Goal: Browse casually

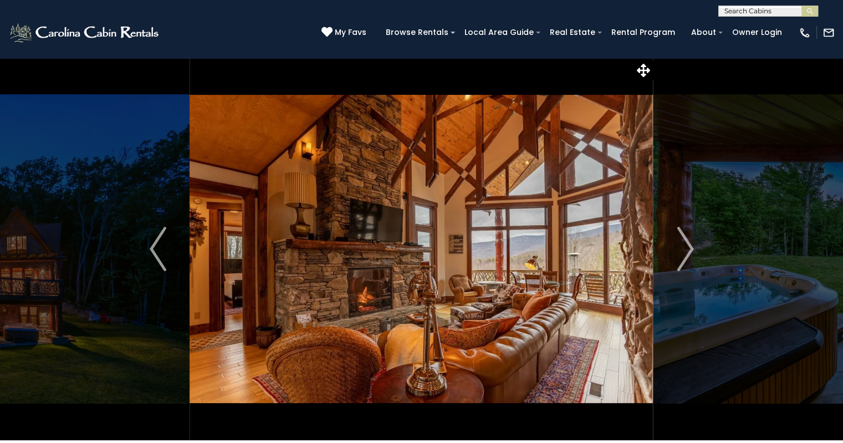
click at [676, 247] on img "Next" at bounding box center [684, 249] width 17 height 44
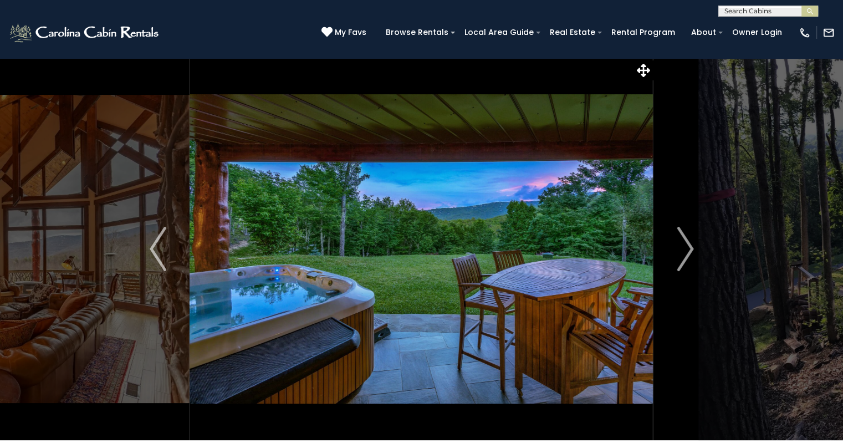
click at [676, 247] on img "Next" at bounding box center [684, 249] width 17 height 44
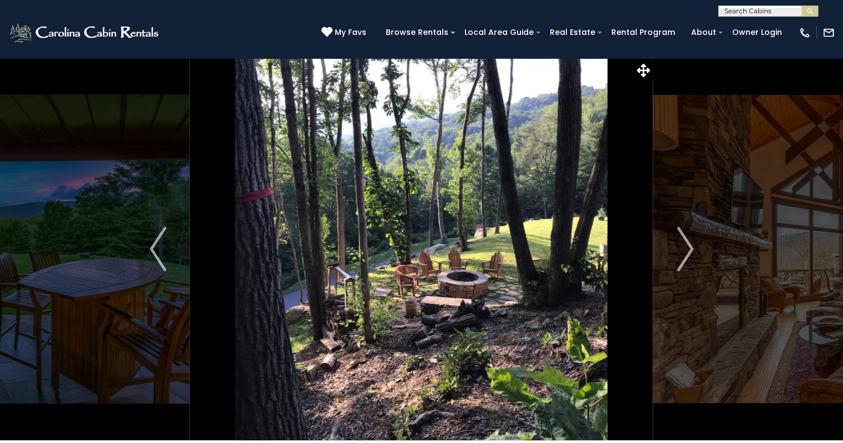
click at [676, 247] on img "Next" at bounding box center [684, 249] width 17 height 44
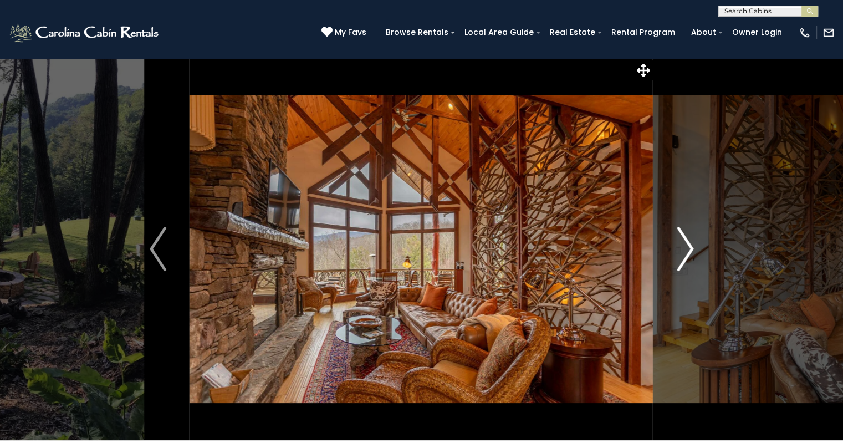
click at [678, 248] on img "Next" at bounding box center [684, 249] width 17 height 44
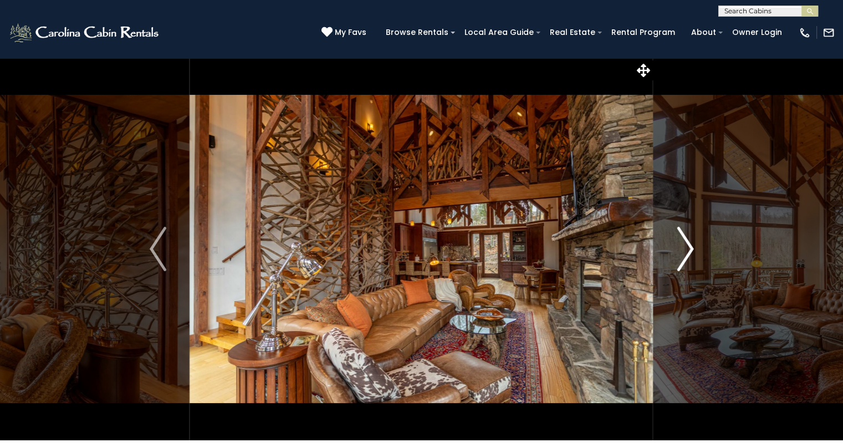
click at [684, 240] on img "Next" at bounding box center [684, 249] width 17 height 44
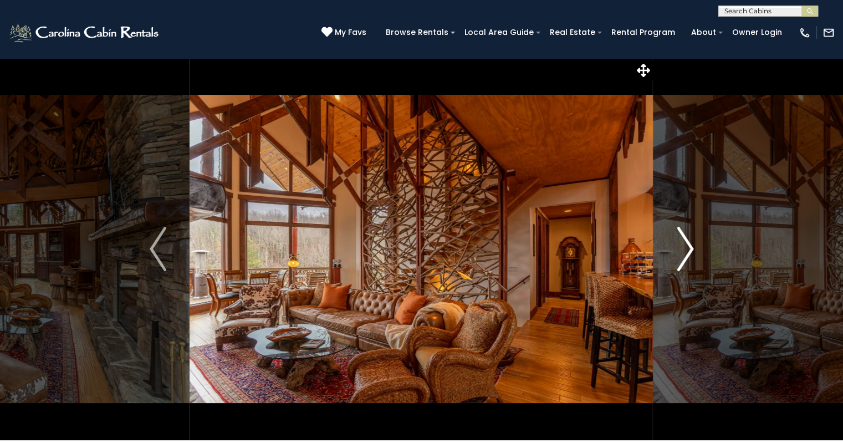
click at [678, 248] on img "Next" at bounding box center [684, 249] width 17 height 44
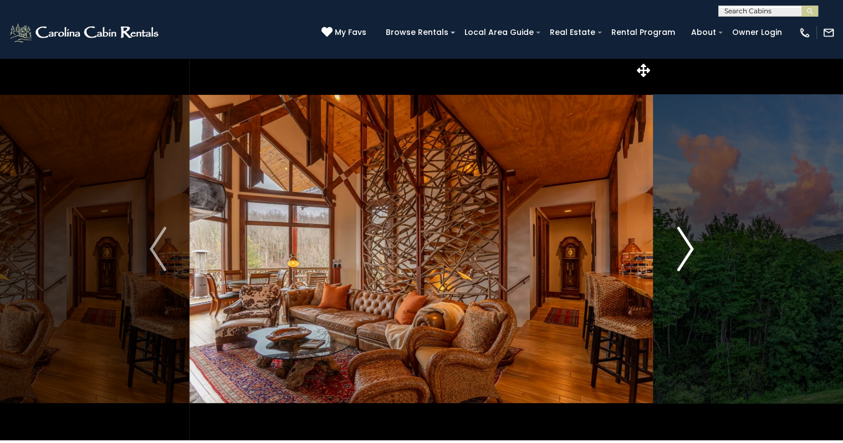
click at [678, 248] on img "Next" at bounding box center [684, 249] width 17 height 44
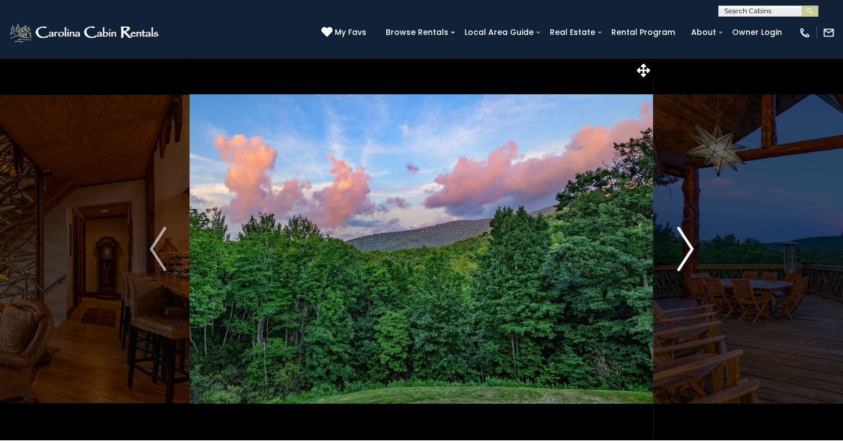
click at [678, 248] on img "Next" at bounding box center [684, 249] width 17 height 44
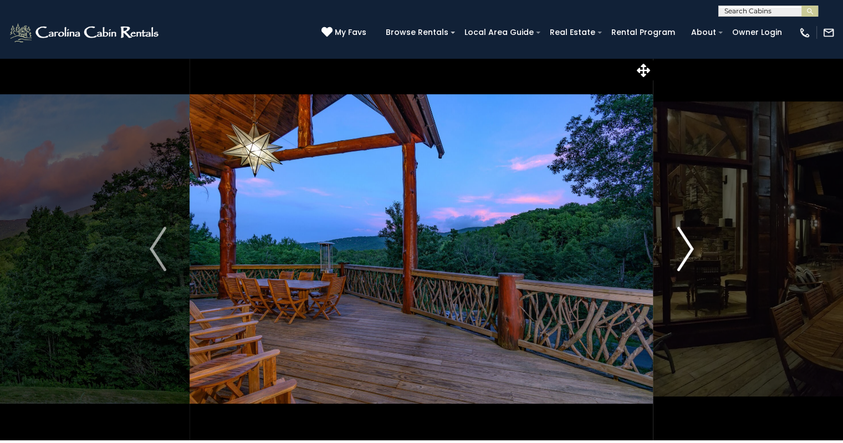
click at [678, 248] on img "Next" at bounding box center [684, 249] width 17 height 44
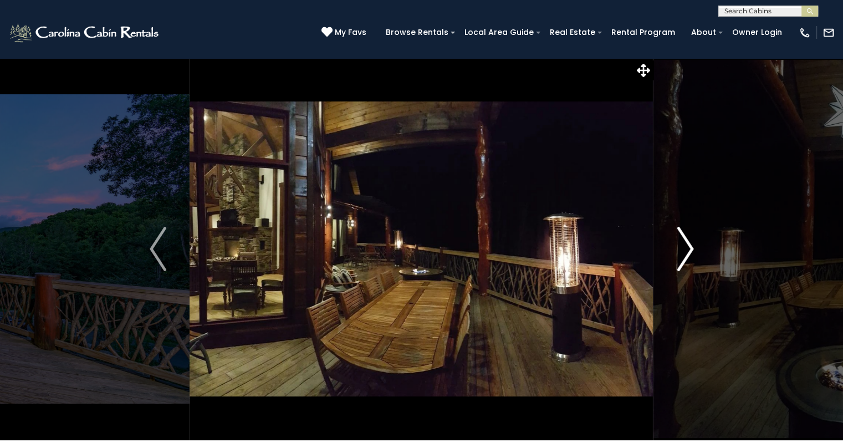
click at [678, 248] on img "Next" at bounding box center [684, 249] width 17 height 44
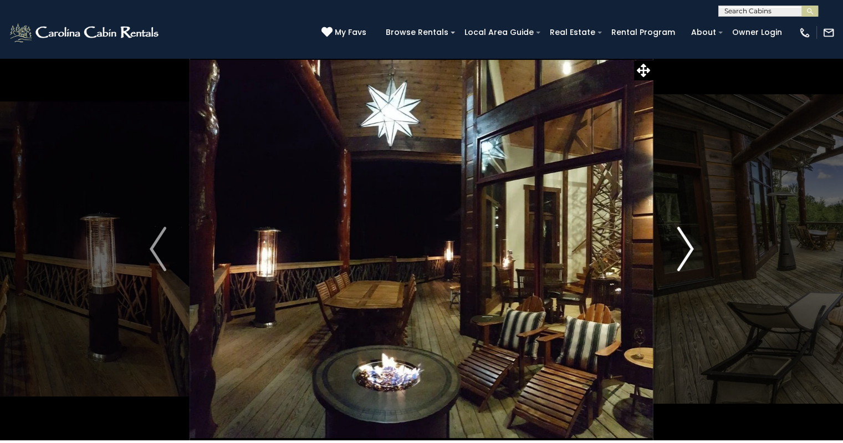
click at [678, 248] on img "Next" at bounding box center [684, 249] width 17 height 44
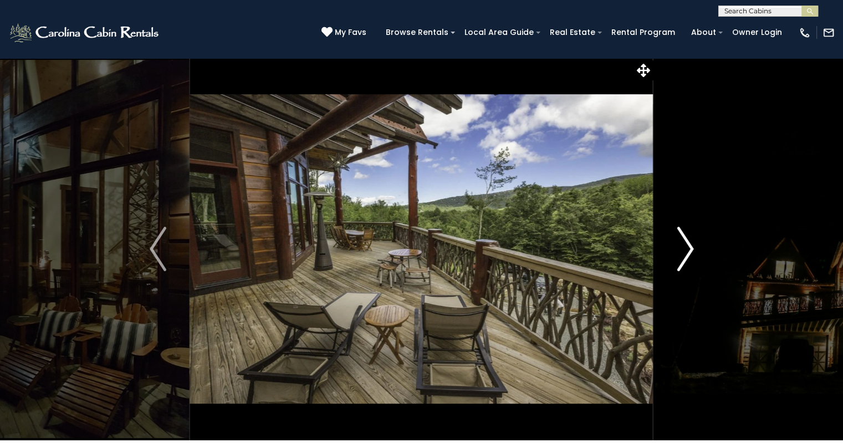
click at [678, 248] on img "Next" at bounding box center [684, 249] width 17 height 44
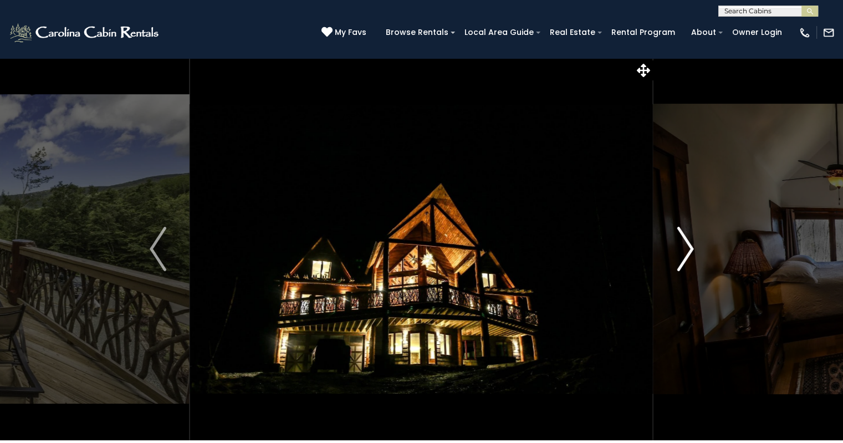
click at [678, 248] on img "Next" at bounding box center [684, 249] width 17 height 44
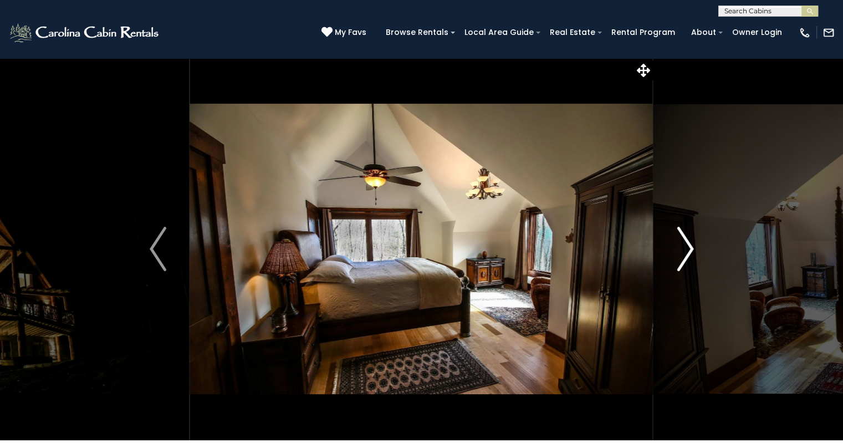
click at [678, 248] on img "Next" at bounding box center [684, 249] width 17 height 44
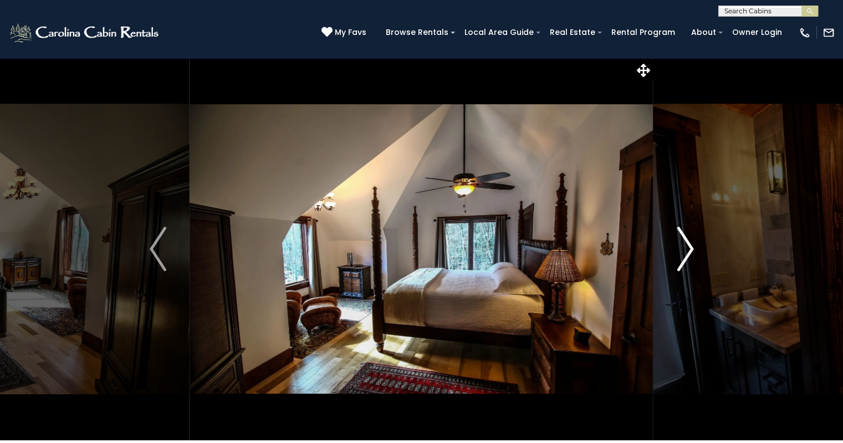
click at [678, 248] on img "Next" at bounding box center [684, 249] width 17 height 44
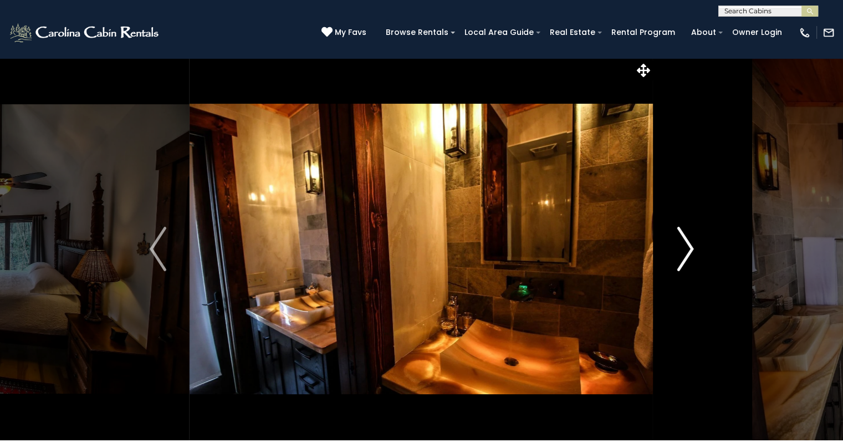
click at [678, 248] on img "Next" at bounding box center [684, 249] width 17 height 44
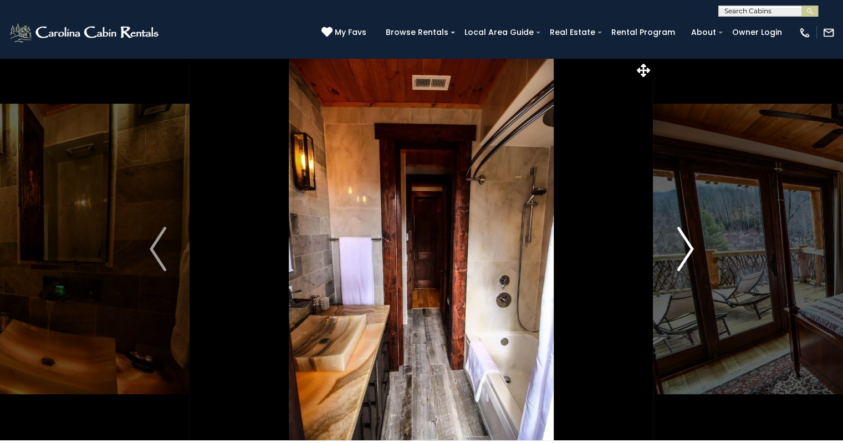
click at [678, 248] on img "Next" at bounding box center [684, 249] width 17 height 44
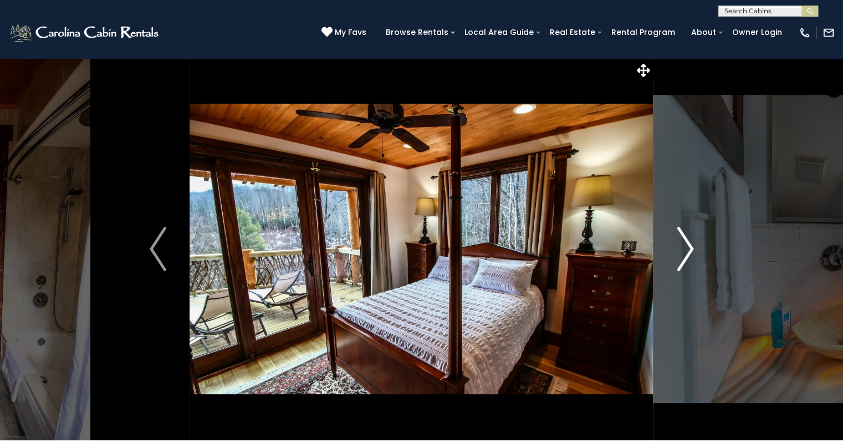
click at [678, 248] on img "Next" at bounding box center [684, 249] width 17 height 44
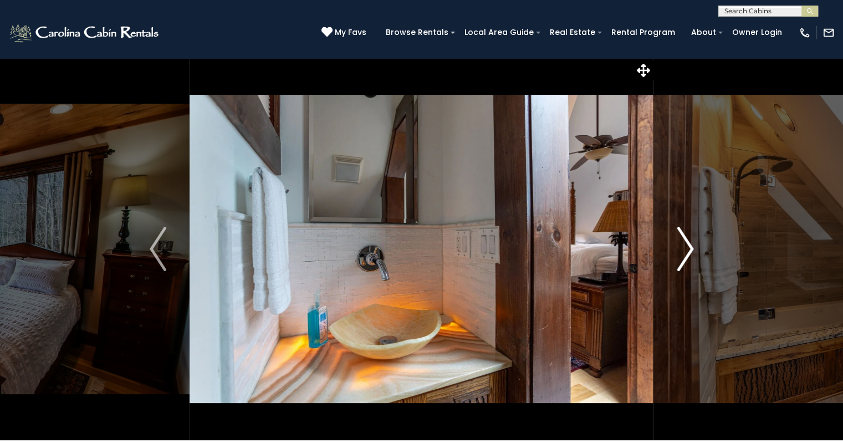
click at [678, 248] on img "Next" at bounding box center [684, 249] width 17 height 44
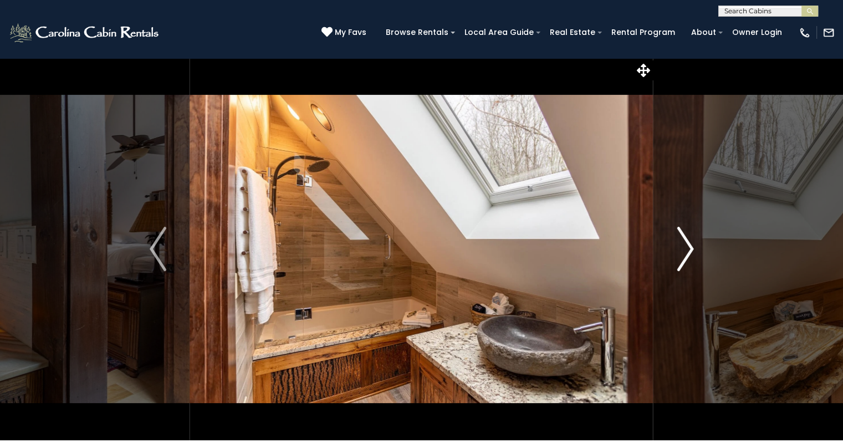
click at [686, 252] on img "Next" at bounding box center [684, 249] width 17 height 44
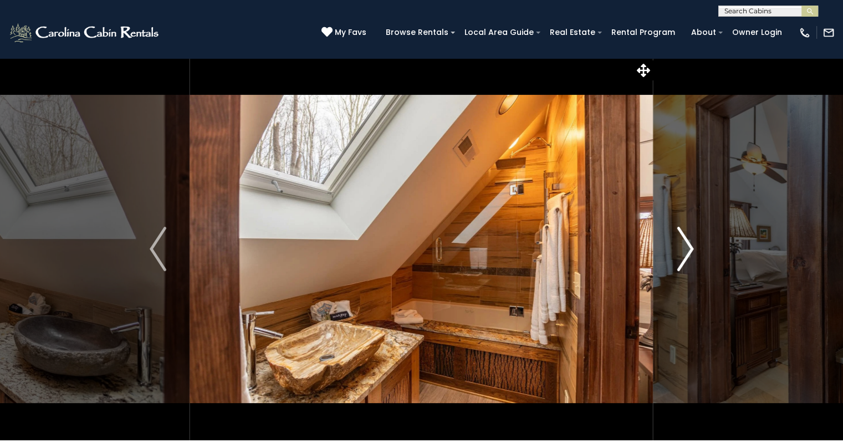
click at [686, 252] on img "Next" at bounding box center [684, 249] width 17 height 44
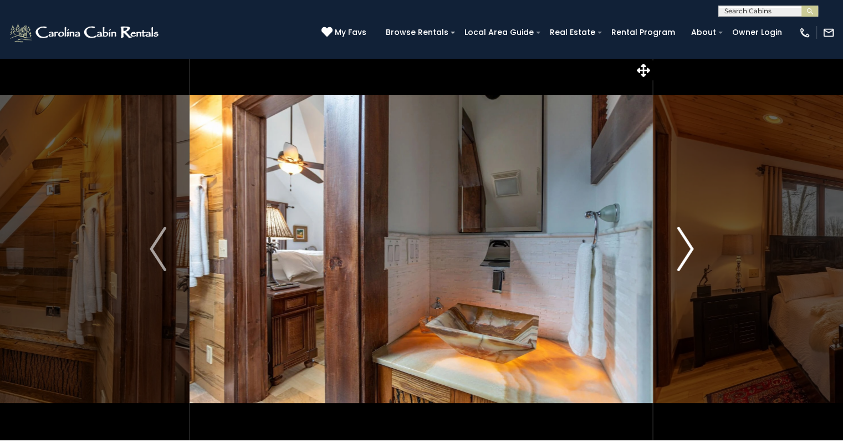
click at [686, 252] on img "Next" at bounding box center [684, 249] width 17 height 44
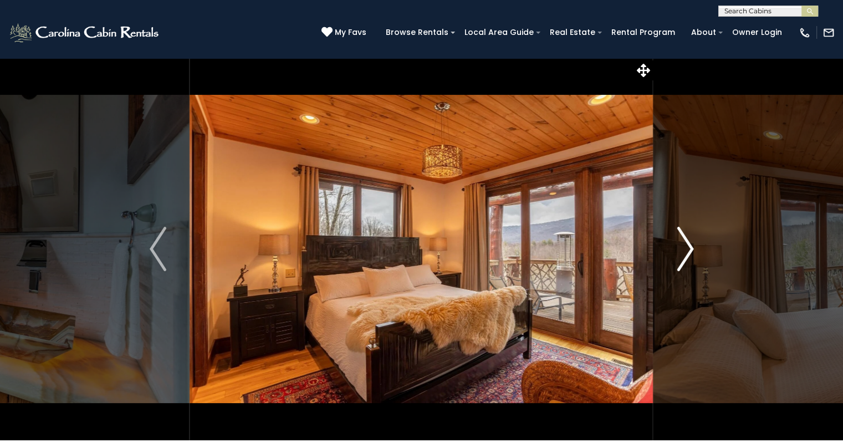
click at [686, 252] on img "Next" at bounding box center [684, 249] width 17 height 44
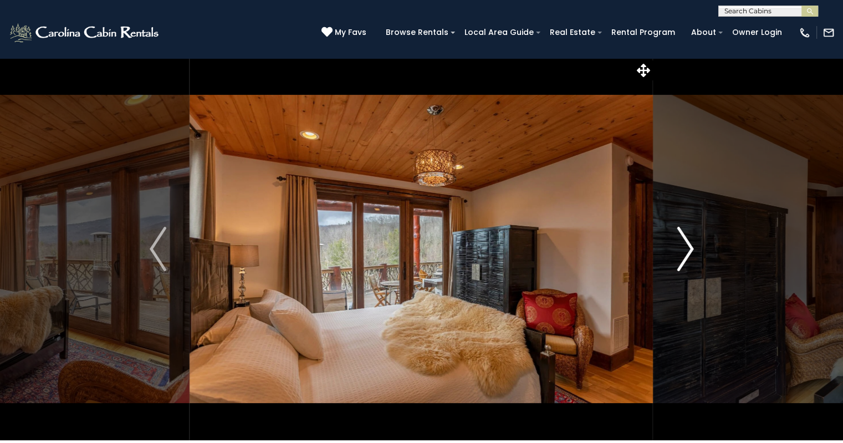
click at [686, 252] on img "Next" at bounding box center [684, 249] width 17 height 44
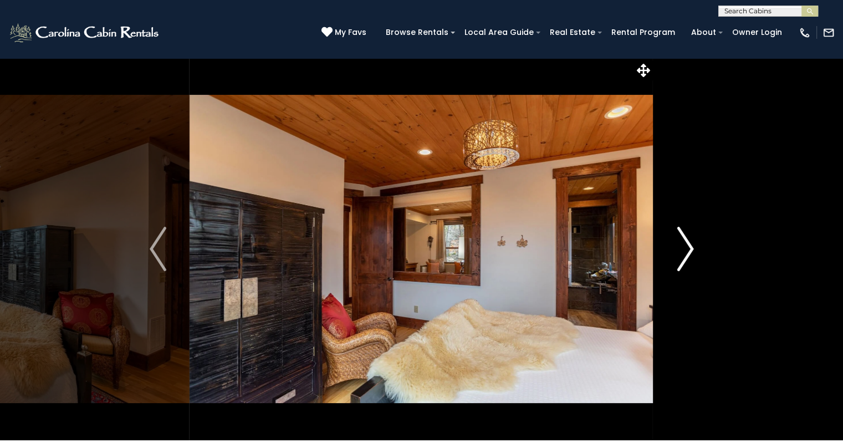
click at [686, 252] on img "Next" at bounding box center [684, 249] width 17 height 44
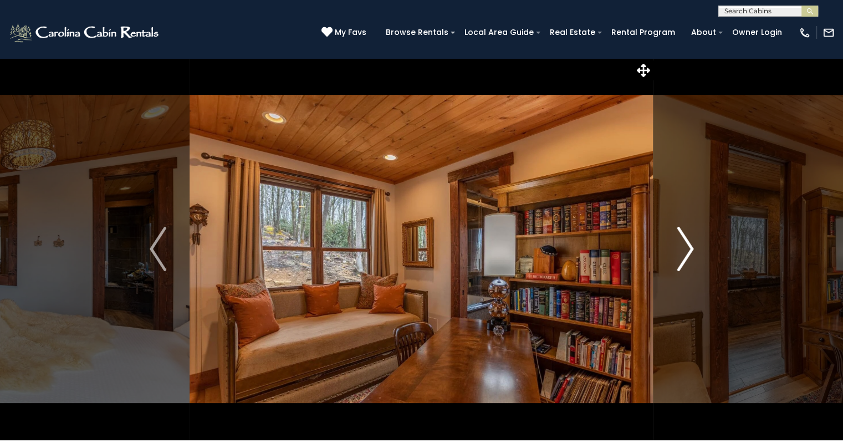
click at [686, 252] on img "Next" at bounding box center [684, 249] width 17 height 44
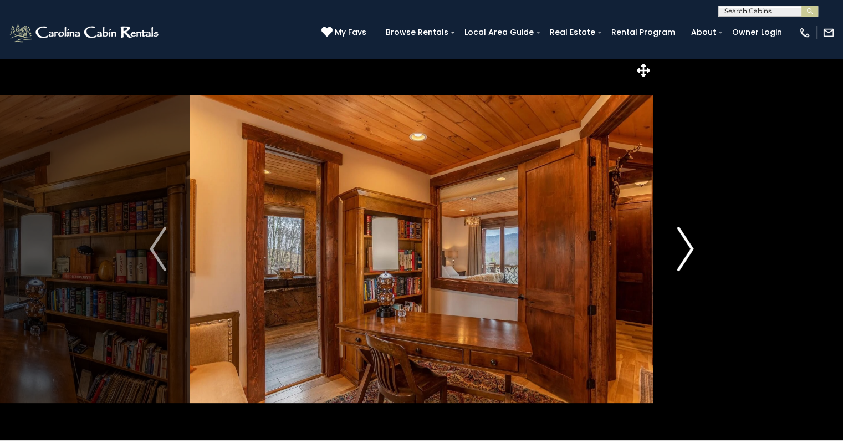
click at [686, 252] on img "Next" at bounding box center [684, 249] width 17 height 44
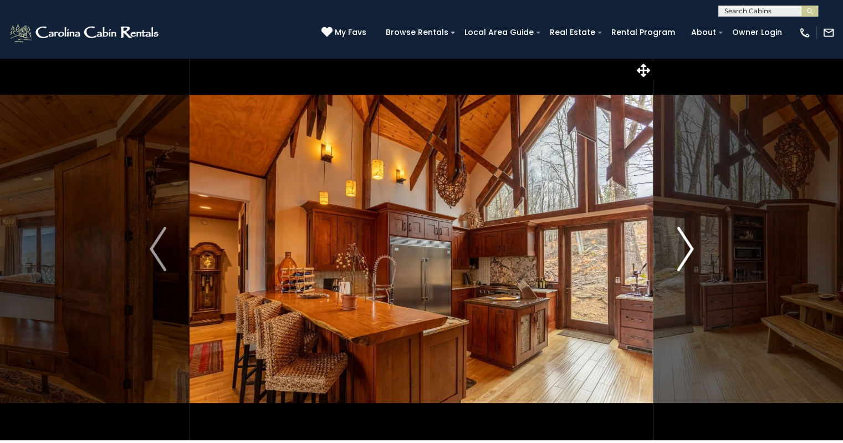
click at [686, 252] on img "Next" at bounding box center [684, 249] width 17 height 44
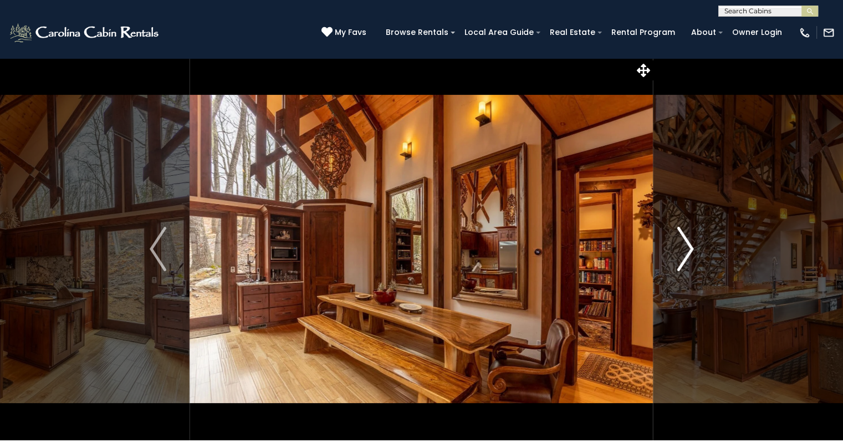
click at [686, 252] on img "Next" at bounding box center [684, 249] width 17 height 44
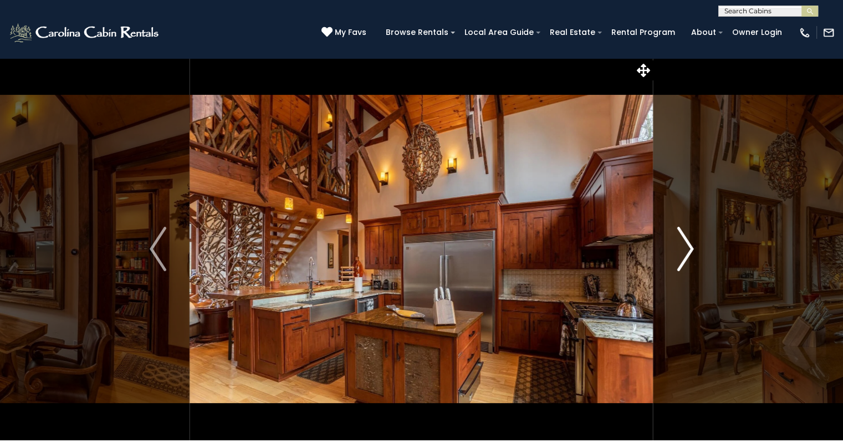
click at [686, 252] on img "Next" at bounding box center [684, 249] width 17 height 44
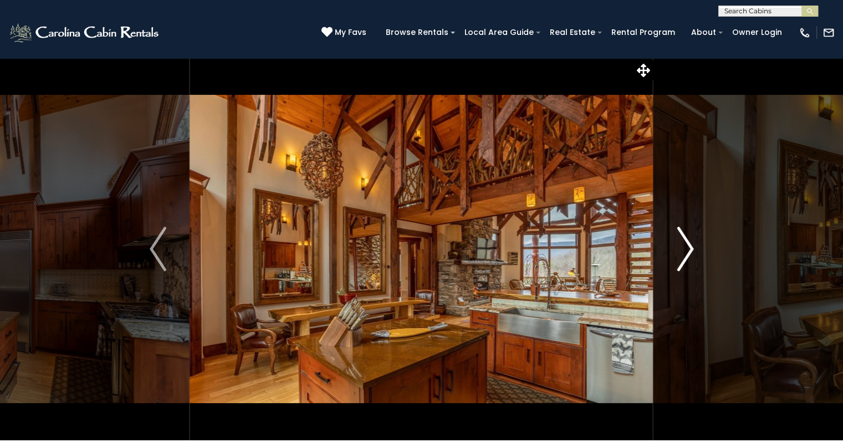
click at [686, 252] on img "Next" at bounding box center [684, 249] width 17 height 44
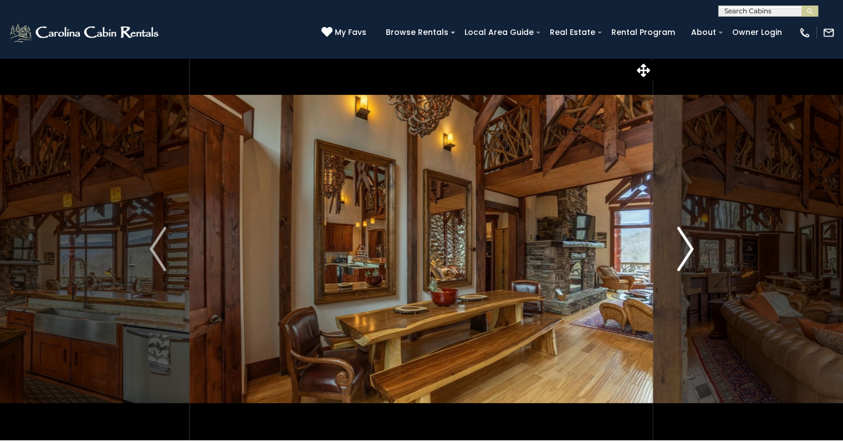
click at [686, 252] on img "Next" at bounding box center [684, 249] width 17 height 44
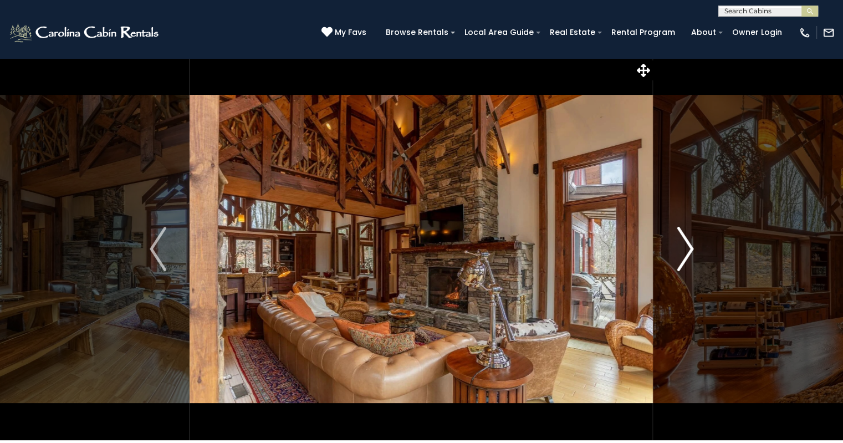
click at [686, 252] on img "Next" at bounding box center [684, 249] width 17 height 44
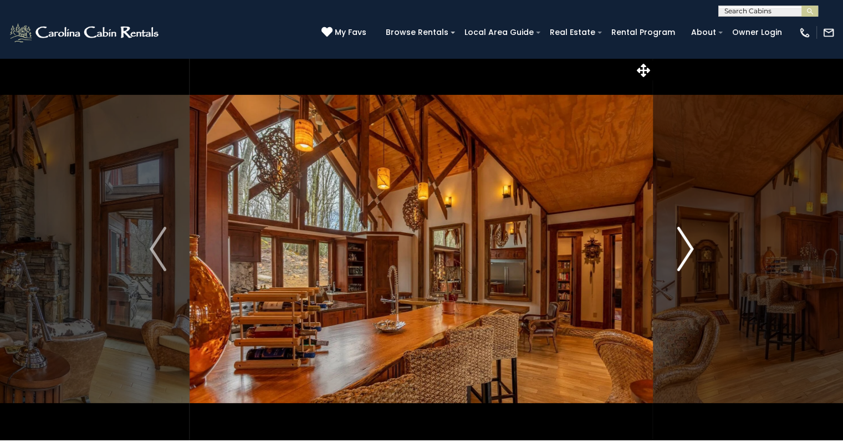
click at [686, 252] on img "Next" at bounding box center [684, 249] width 17 height 44
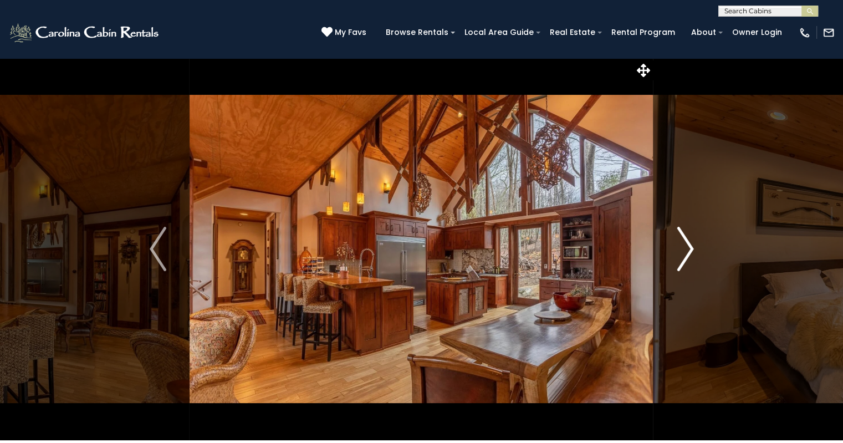
click at [686, 252] on img "Next" at bounding box center [684, 249] width 17 height 44
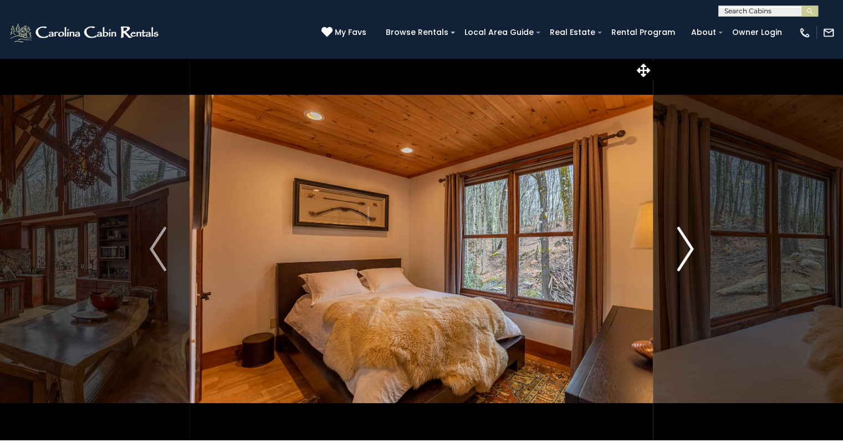
click at [686, 252] on img "Next" at bounding box center [684, 249] width 17 height 44
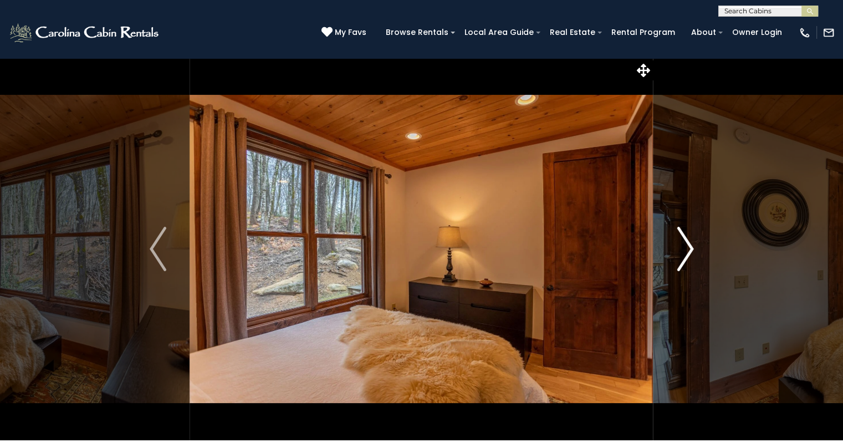
click at [686, 252] on img "Next" at bounding box center [684, 249] width 17 height 44
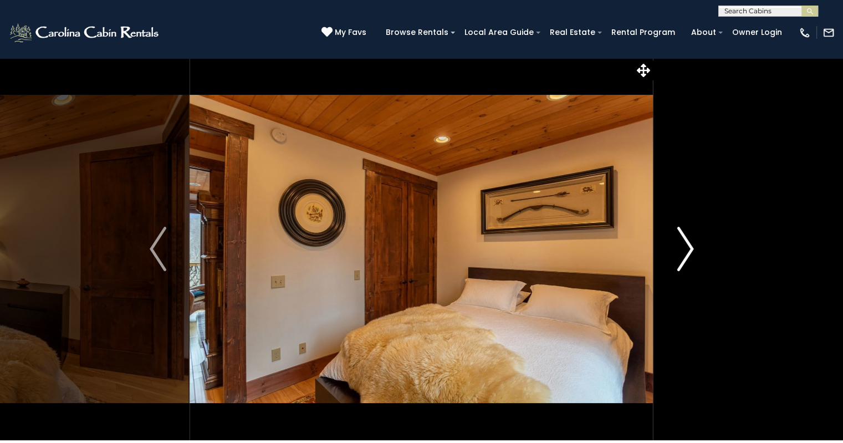
click at [686, 252] on img "Next" at bounding box center [684, 249] width 17 height 44
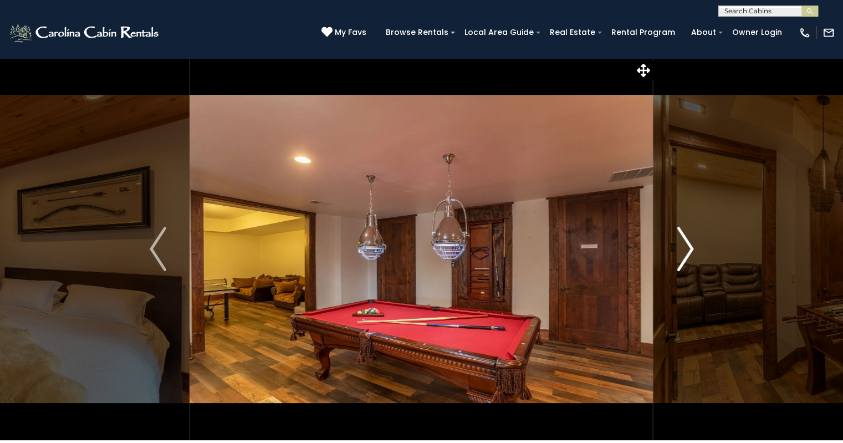
click at [686, 252] on img "Next" at bounding box center [684, 249] width 17 height 44
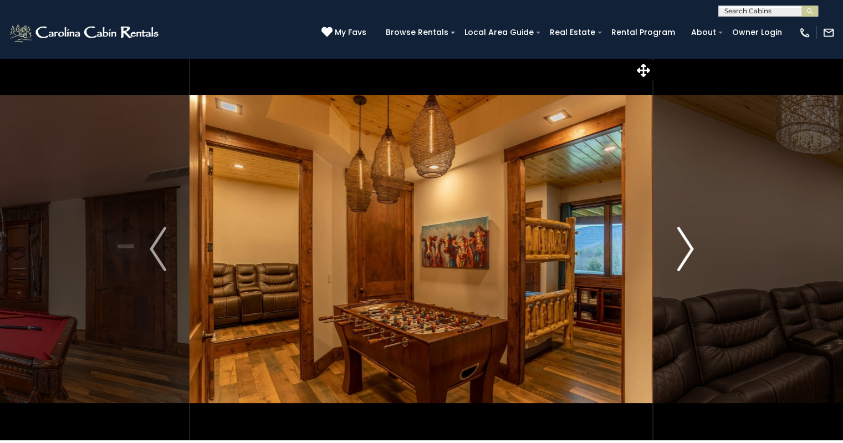
click at [686, 252] on img "Next" at bounding box center [684, 249] width 17 height 44
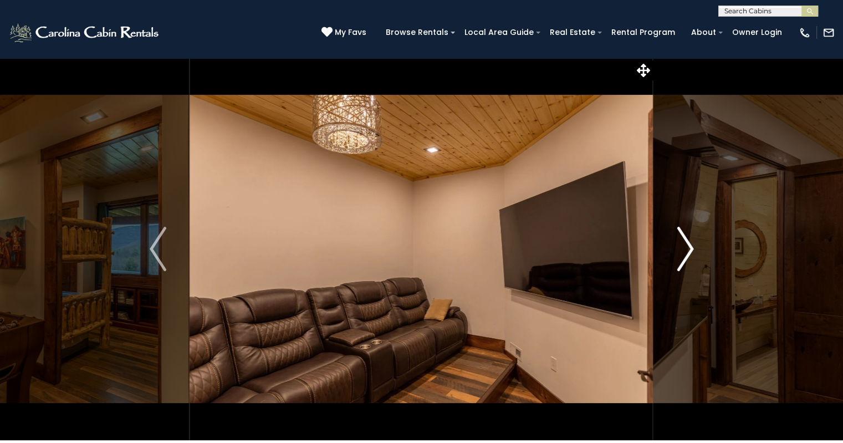
click at [686, 252] on img "Next" at bounding box center [684, 249] width 17 height 44
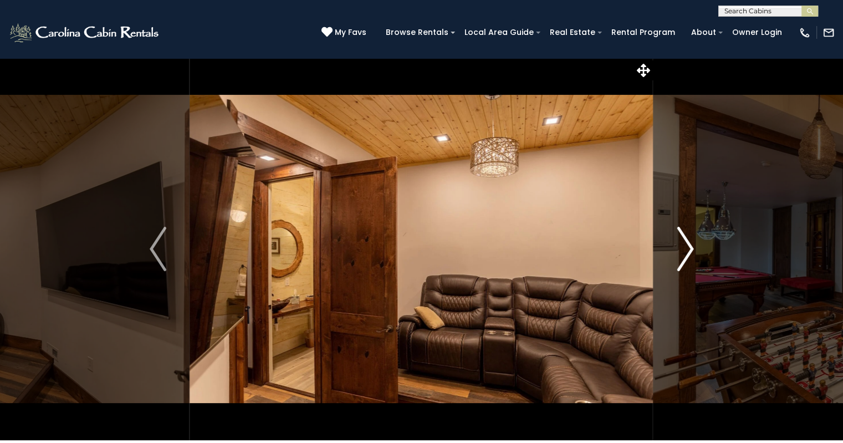
click at [686, 252] on img "Next" at bounding box center [684, 249] width 17 height 44
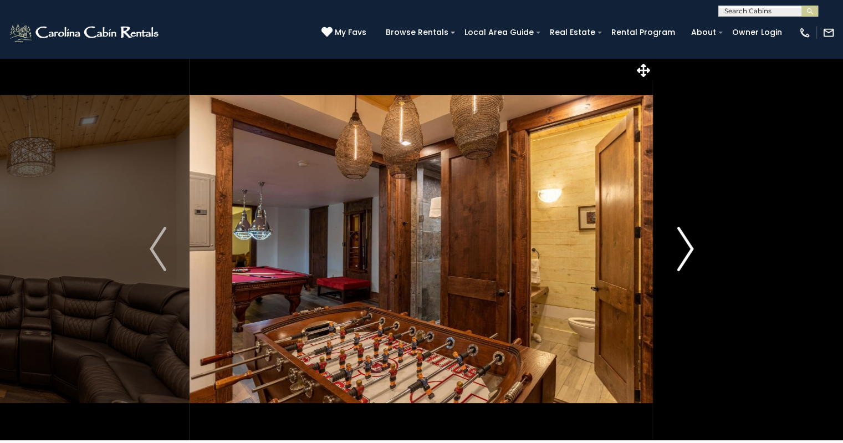
click at [686, 252] on img "Next" at bounding box center [684, 249] width 17 height 44
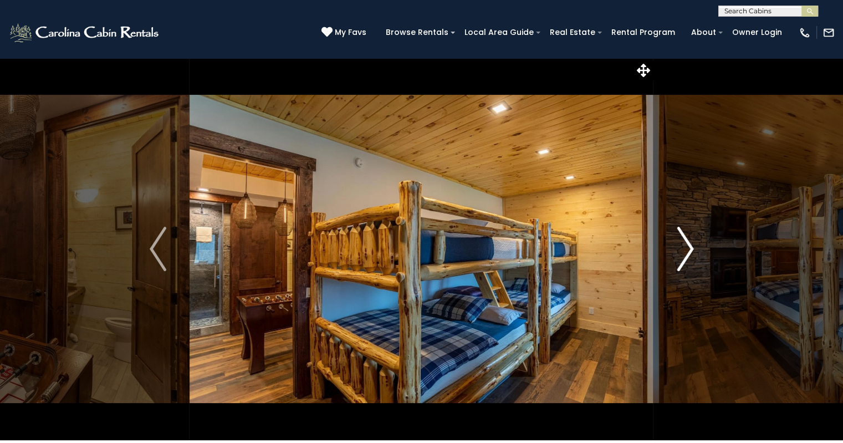
click at [686, 252] on img "Next" at bounding box center [684, 249] width 17 height 44
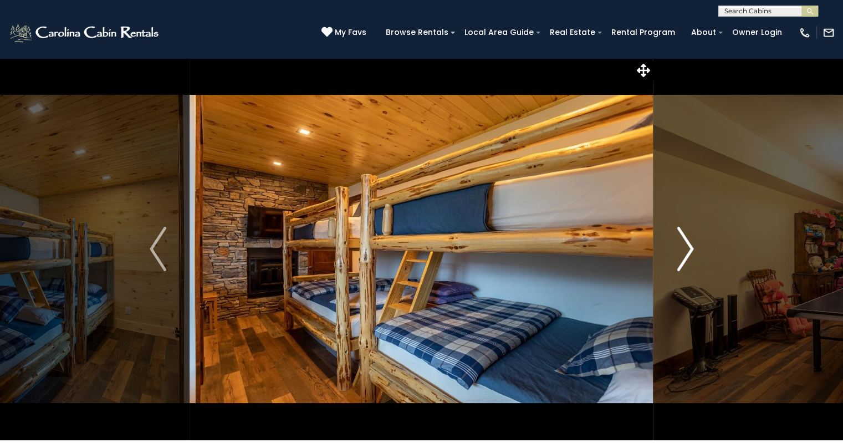
click at [686, 252] on img "Next" at bounding box center [684, 249] width 17 height 44
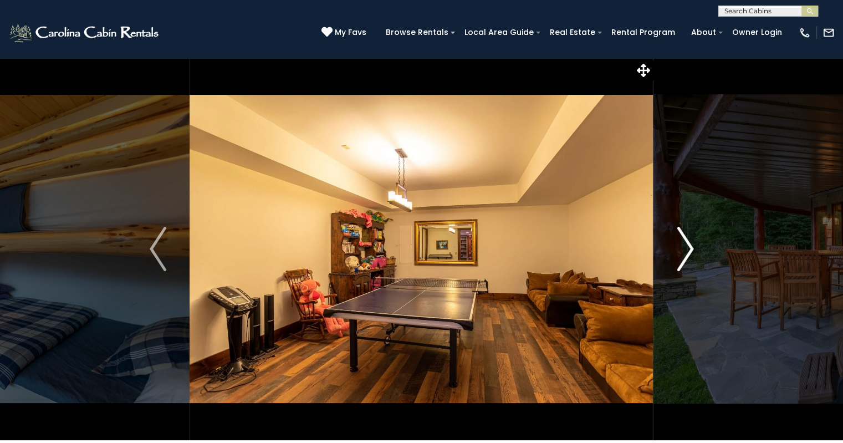
click at [686, 252] on img "Next" at bounding box center [684, 249] width 17 height 44
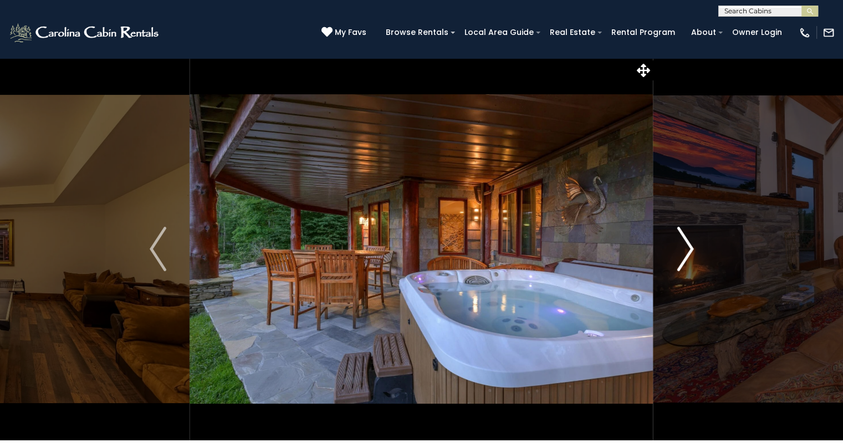
click at [686, 252] on img "Next" at bounding box center [684, 249] width 17 height 44
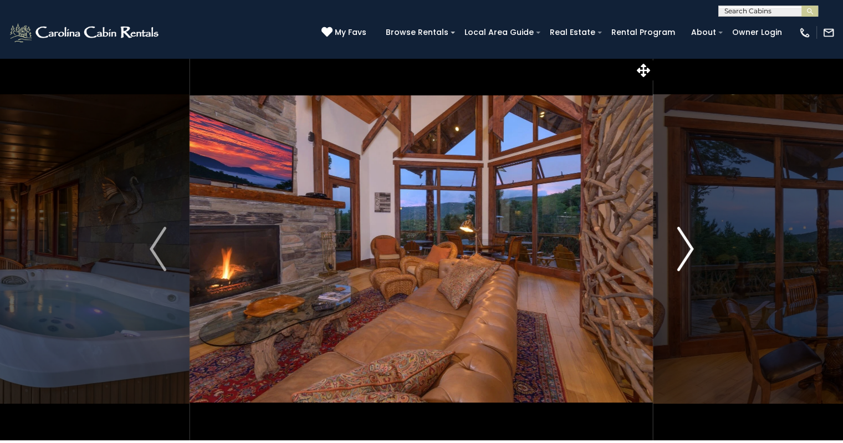
click at [686, 252] on img "Next" at bounding box center [684, 249] width 17 height 44
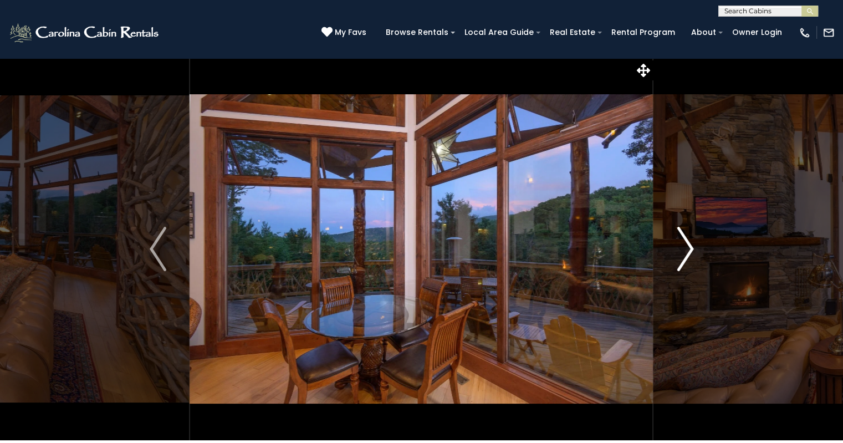
click at [686, 252] on img "Next" at bounding box center [684, 249] width 17 height 44
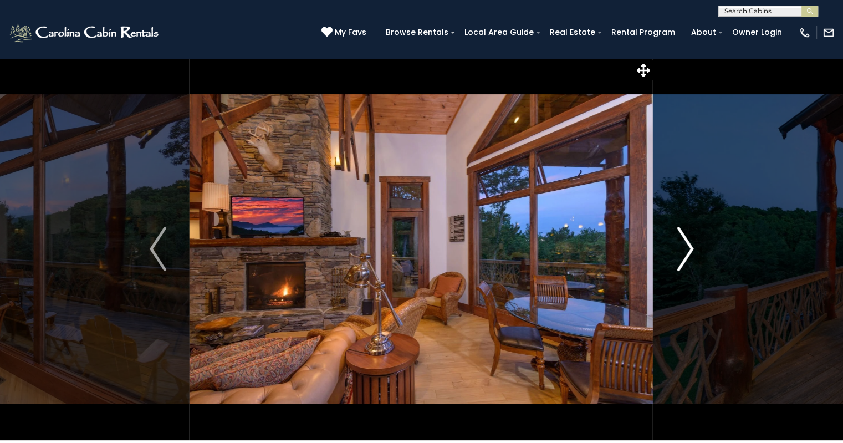
click at [686, 252] on img "Next" at bounding box center [684, 249] width 17 height 44
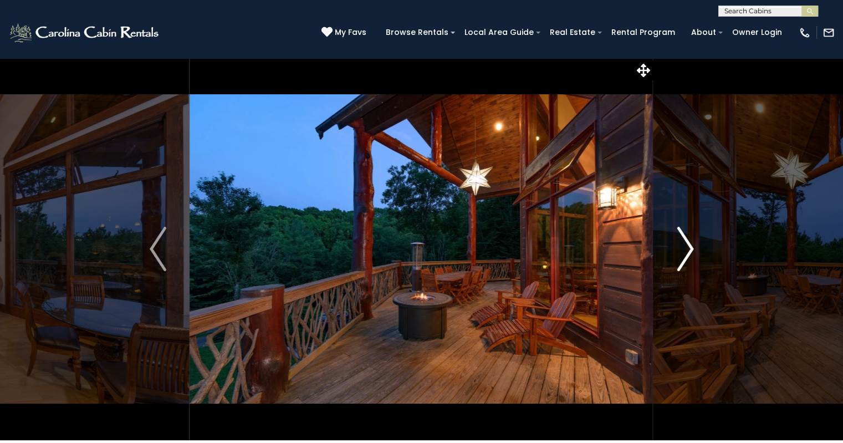
click at [686, 252] on img "Next" at bounding box center [684, 249] width 17 height 44
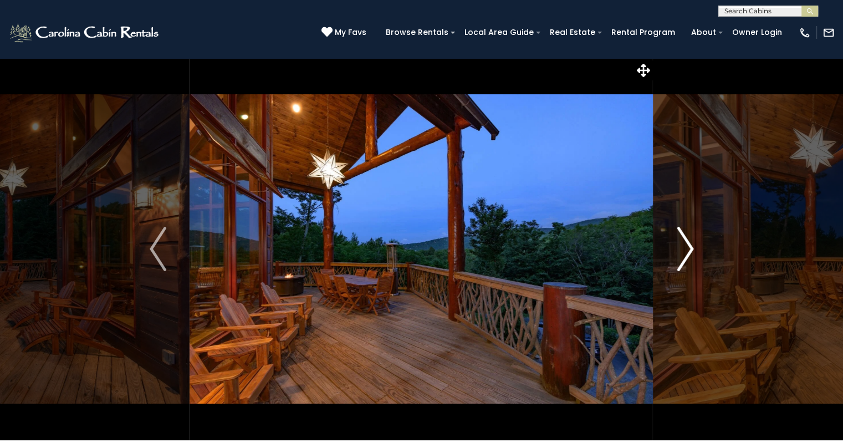
click at [686, 252] on img "Next" at bounding box center [684, 249] width 17 height 44
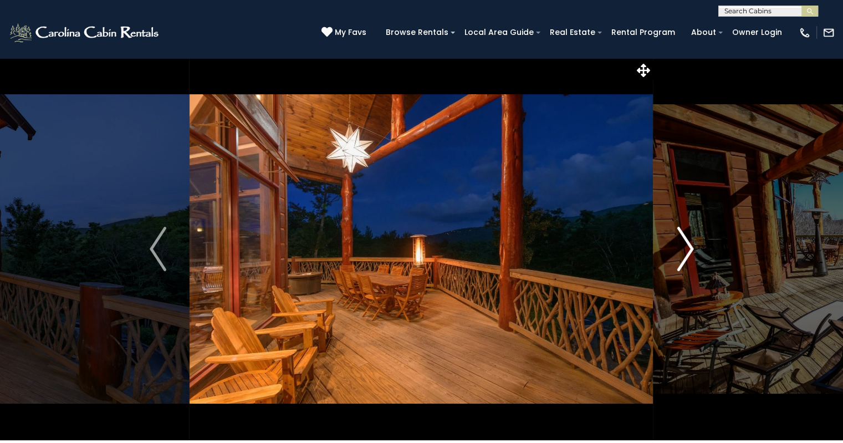
click at [686, 252] on img "Next" at bounding box center [684, 249] width 17 height 44
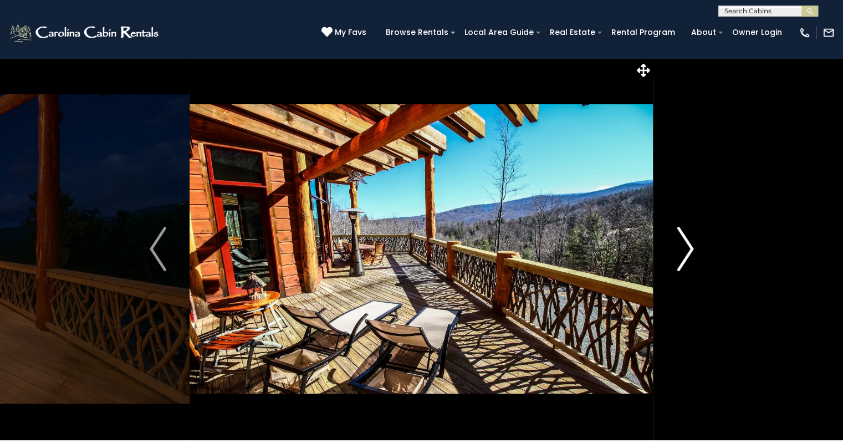
click at [686, 252] on img "Next" at bounding box center [684, 249] width 17 height 44
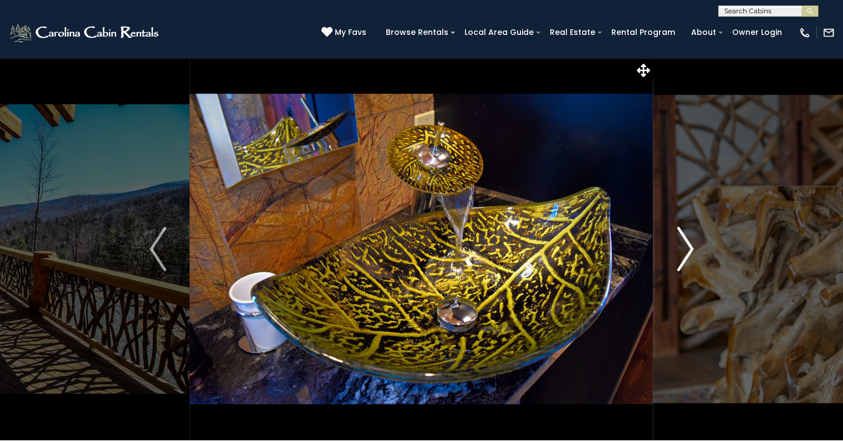
click at [686, 252] on img "Next" at bounding box center [684, 249] width 17 height 44
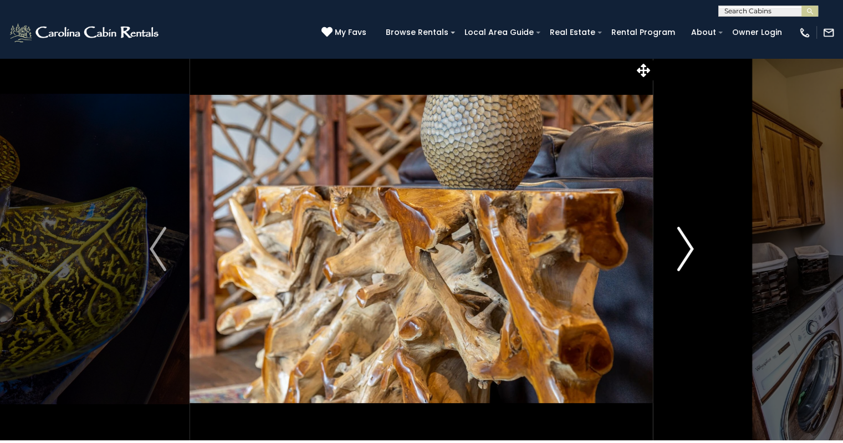
click at [686, 252] on img "Next" at bounding box center [684, 249] width 17 height 44
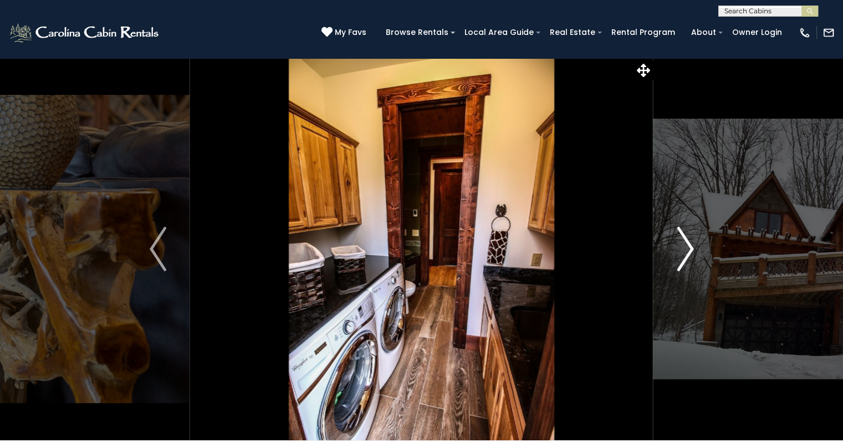
click at [686, 252] on img "Next" at bounding box center [684, 249] width 17 height 44
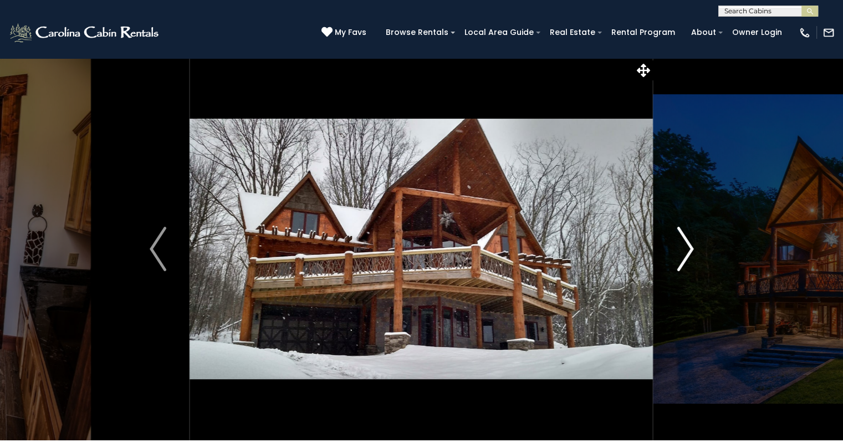
click at [686, 252] on img "Next" at bounding box center [684, 249] width 17 height 44
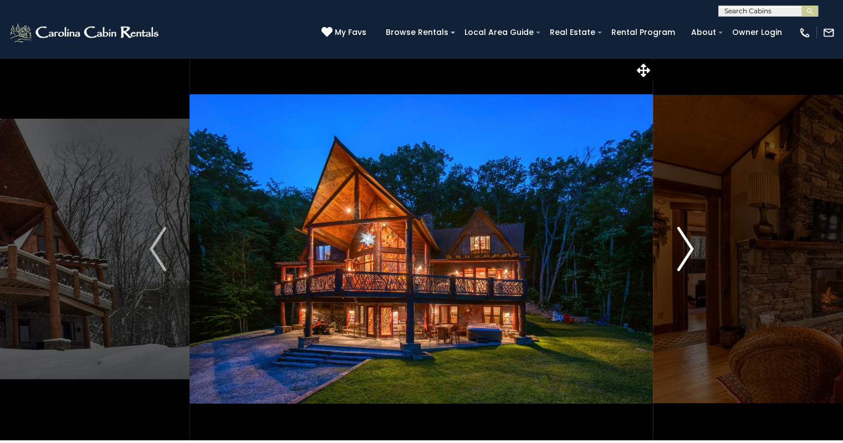
click at [686, 252] on img "Next" at bounding box center [684, 249] width 17 height 44
